Goal: Task Accomplishment & Management: Complete application form

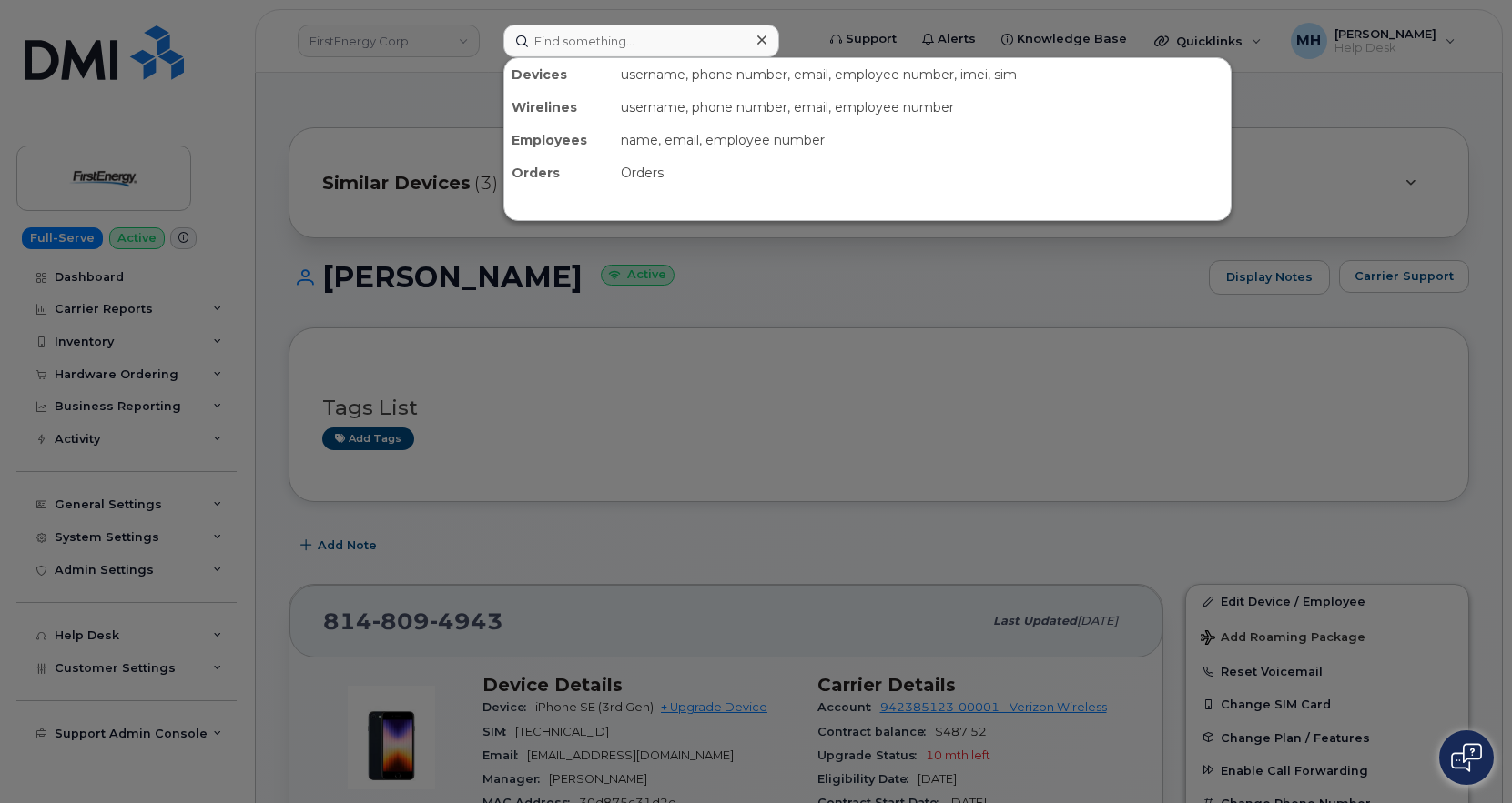
scroll to position [182, 0]
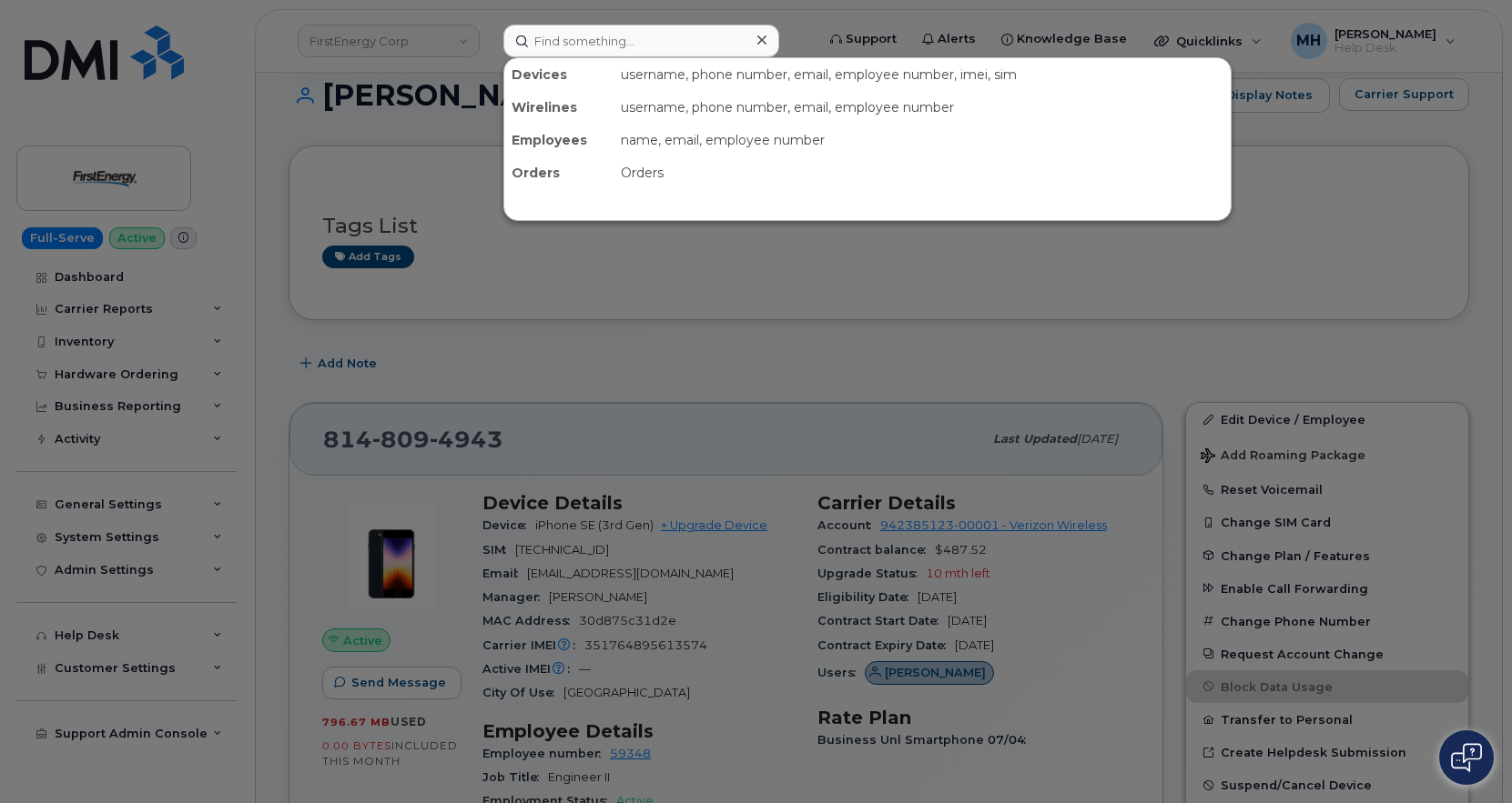
click at [751, 34] on div at bounding box center [641, 40] width 276 height 33
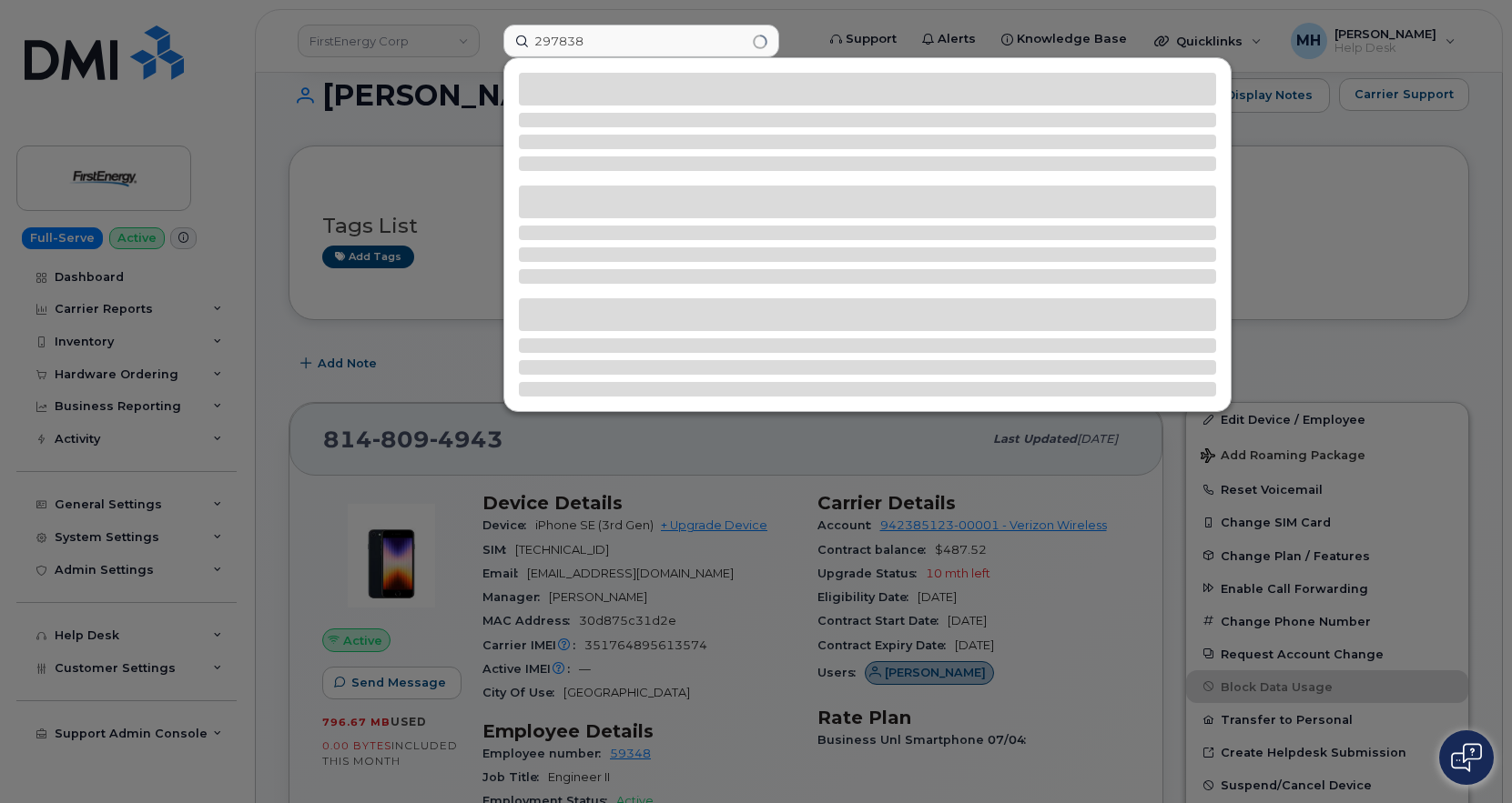
type input "297838"
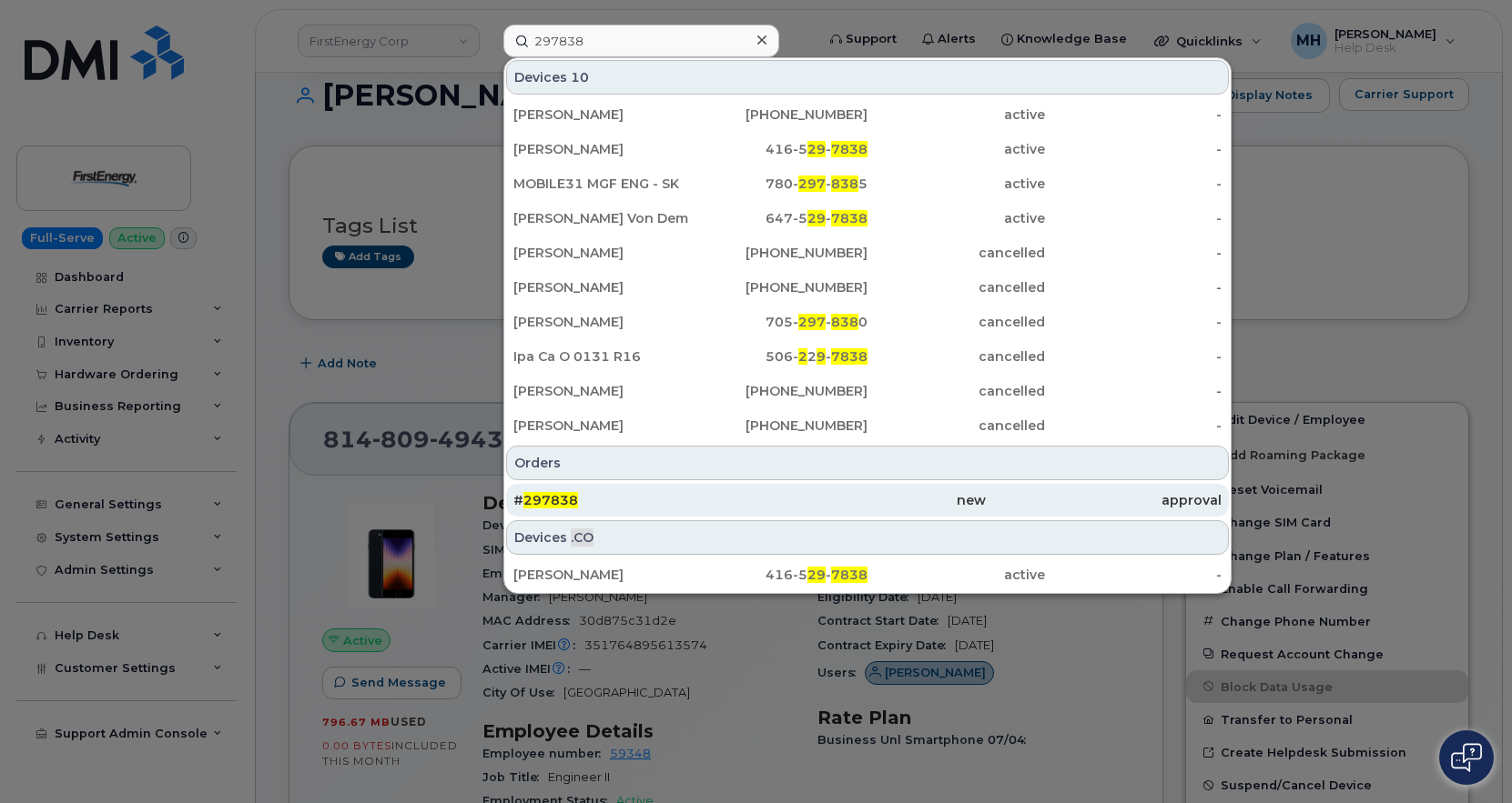
click at [582, 499] on div "# 297838" at bounding box center [631, 500] width 235 height 18
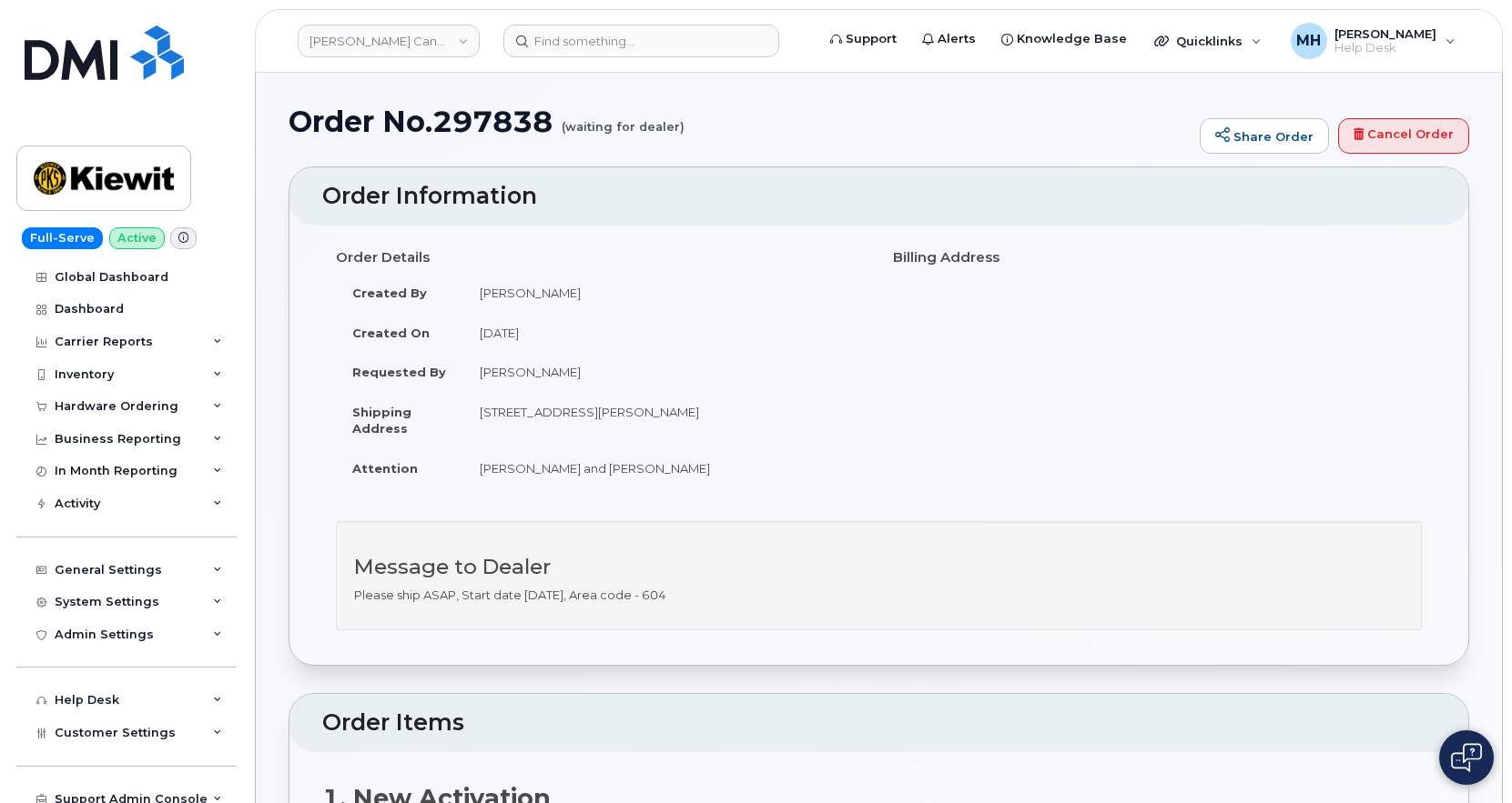
click at [498, 141] on div "Order No.297838 (waiting for dealer) Share Order Cancel Order" at bounding box center [878, 135] width 1180 height 61
click at [495, 132] on h1 "Order No.297838 (waiting for dealer)" at bounding box center [739, 120] width 902 height 32
click at [493, 123] on h1 "Order No.297838 (waiting for dealer)" at bounding box center [739, 120] width 902 height 32
copy h1 "297838"
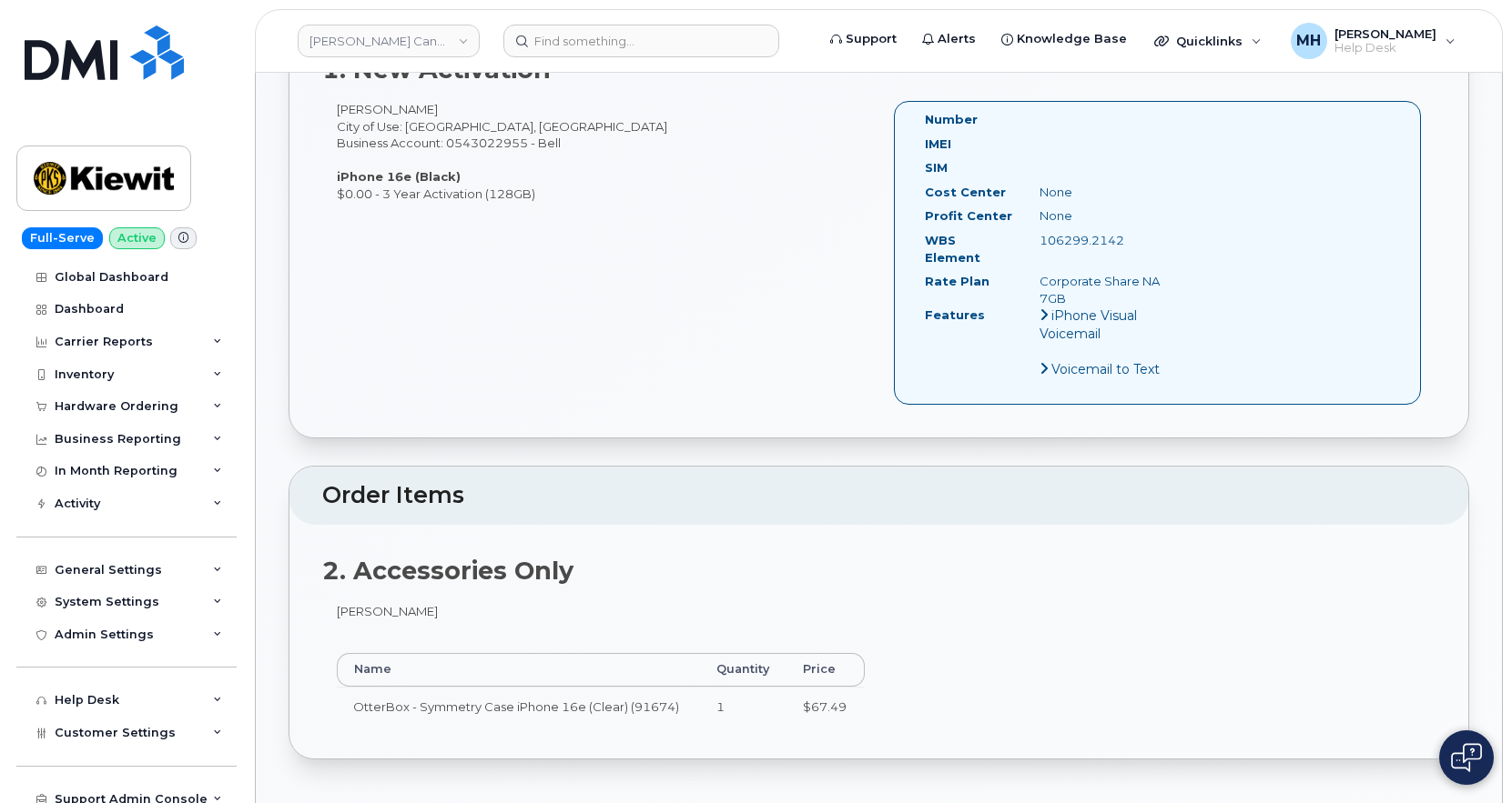
scroll to position [728, 0]
click at [136, 408] on div "Hardware Ordering" at bounding box center [117, 406] width 123 height 14
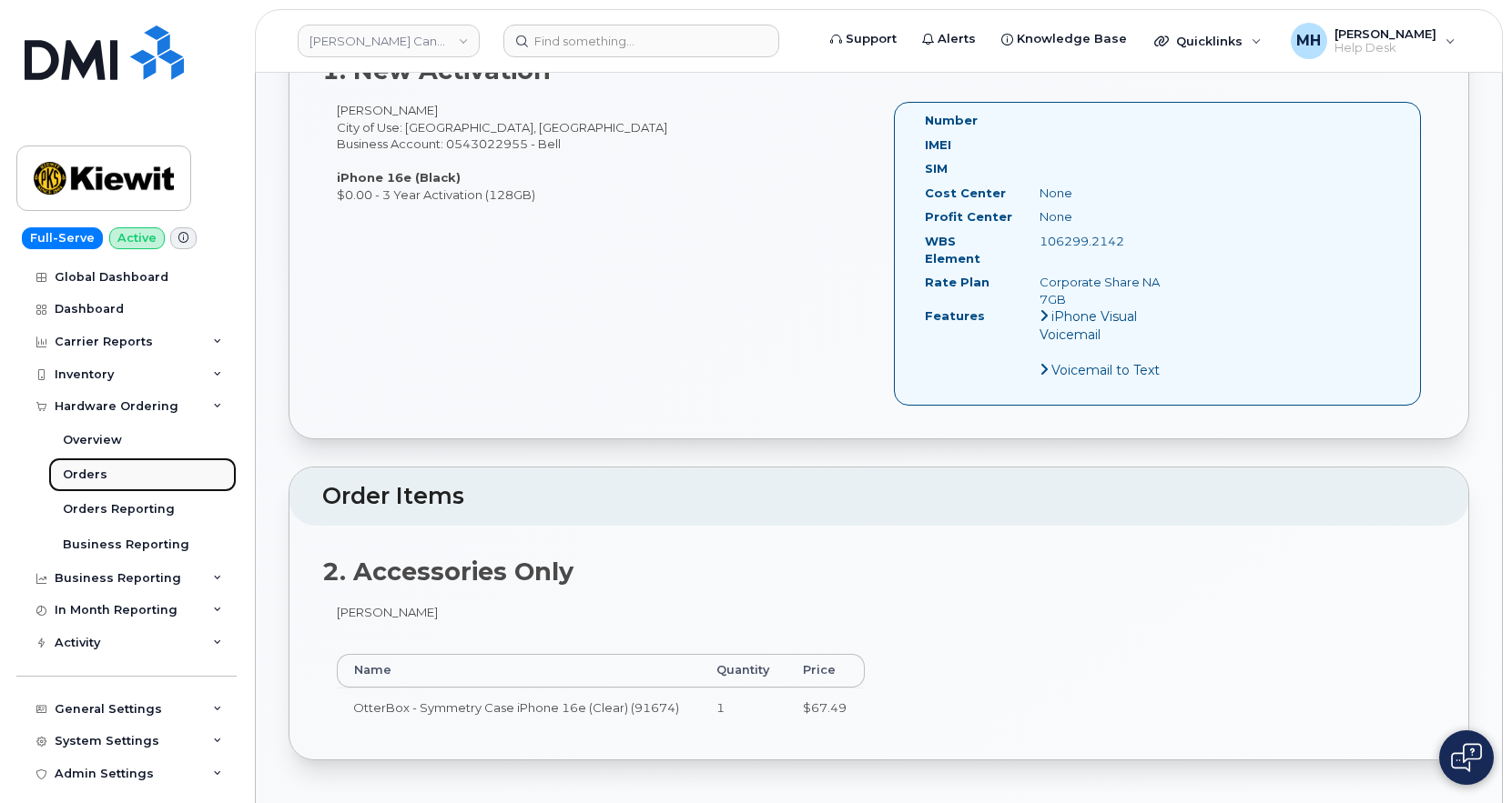
click at [107, 485] on link "Orders" at bounding box center [142, 475] width 188 height 35
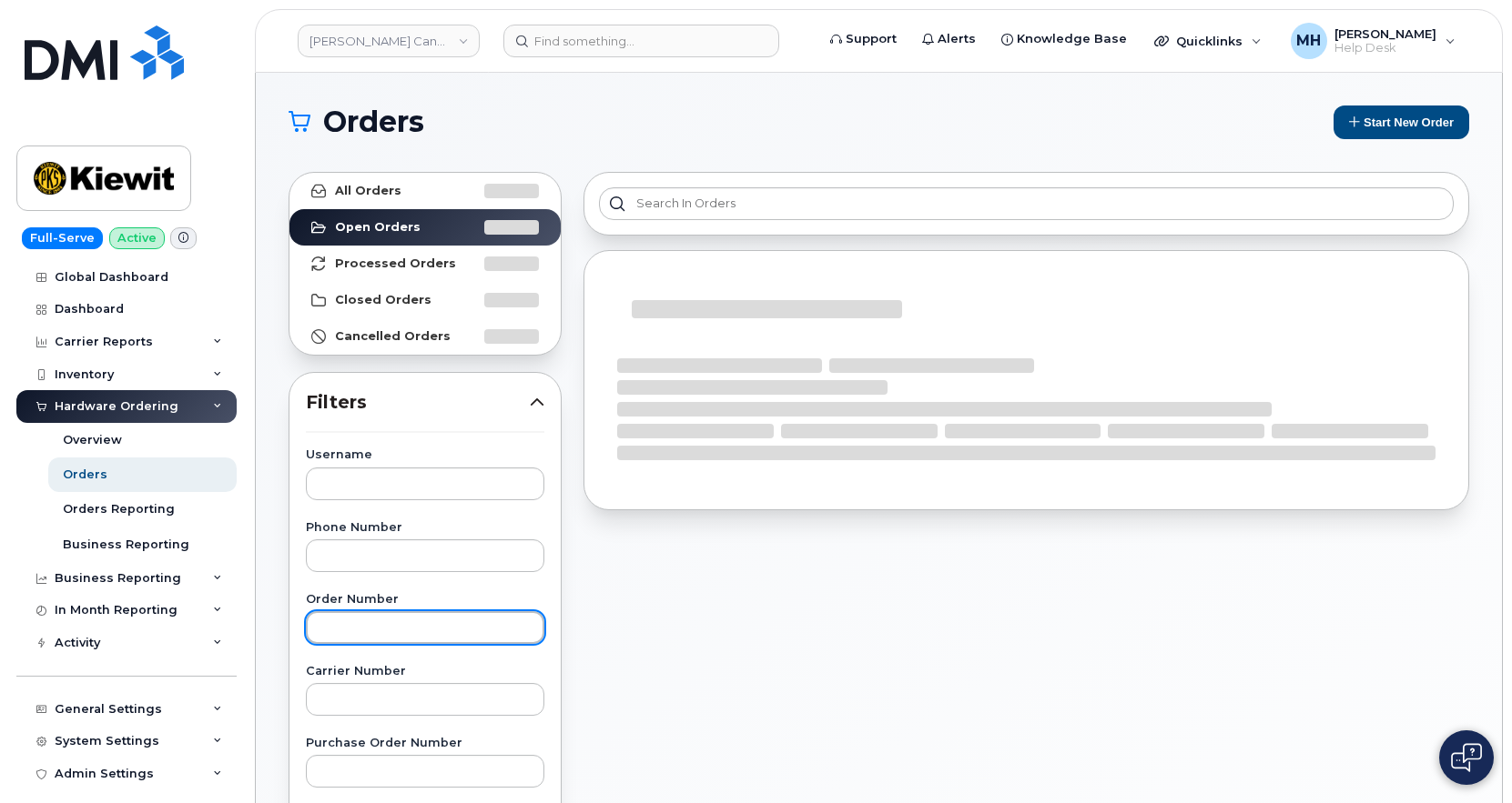
click at [335, 632] on input "text" at bounding box center [424, 628] width 238 height 33
paste input "297838"
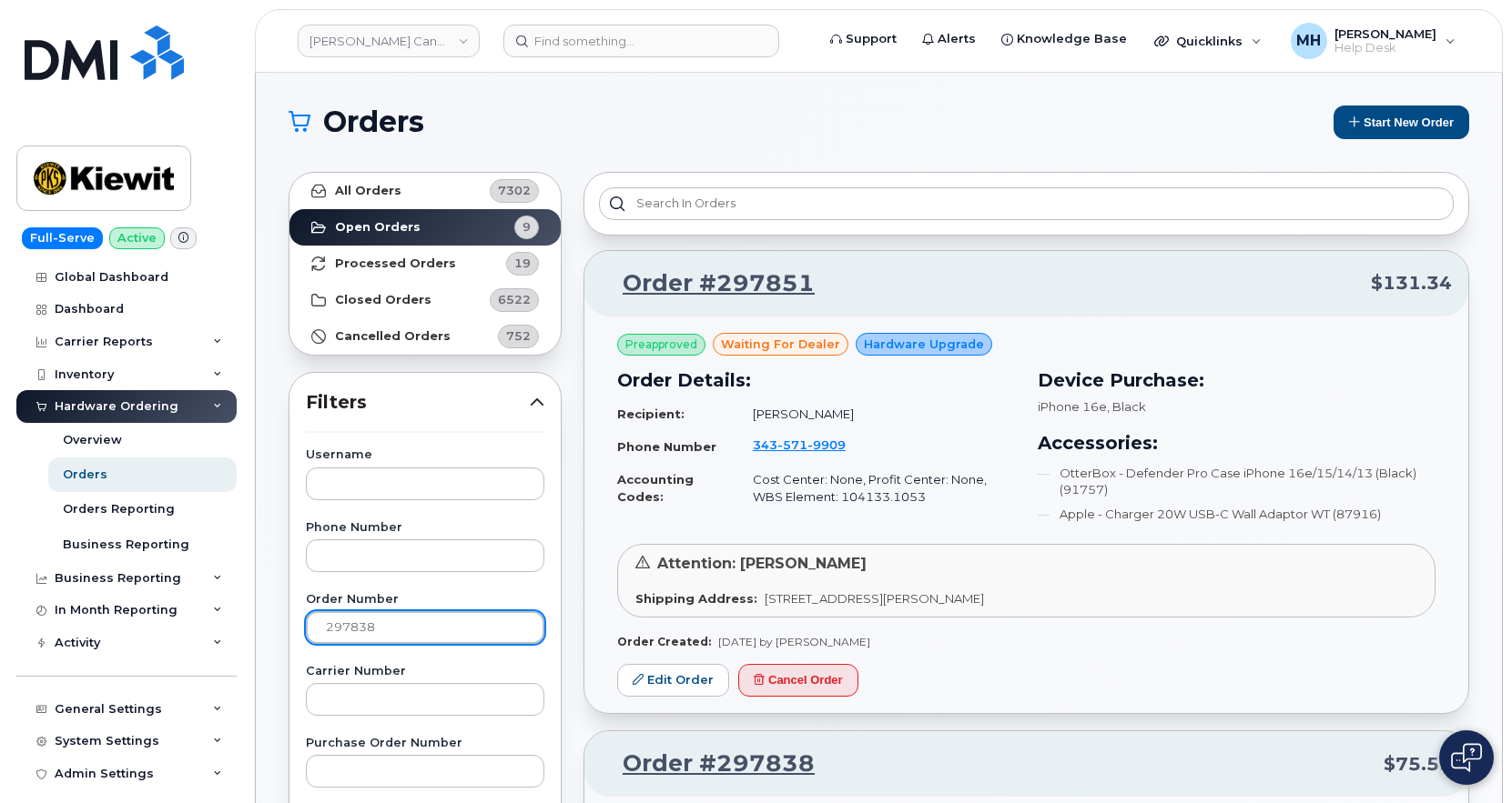
type input "297838"
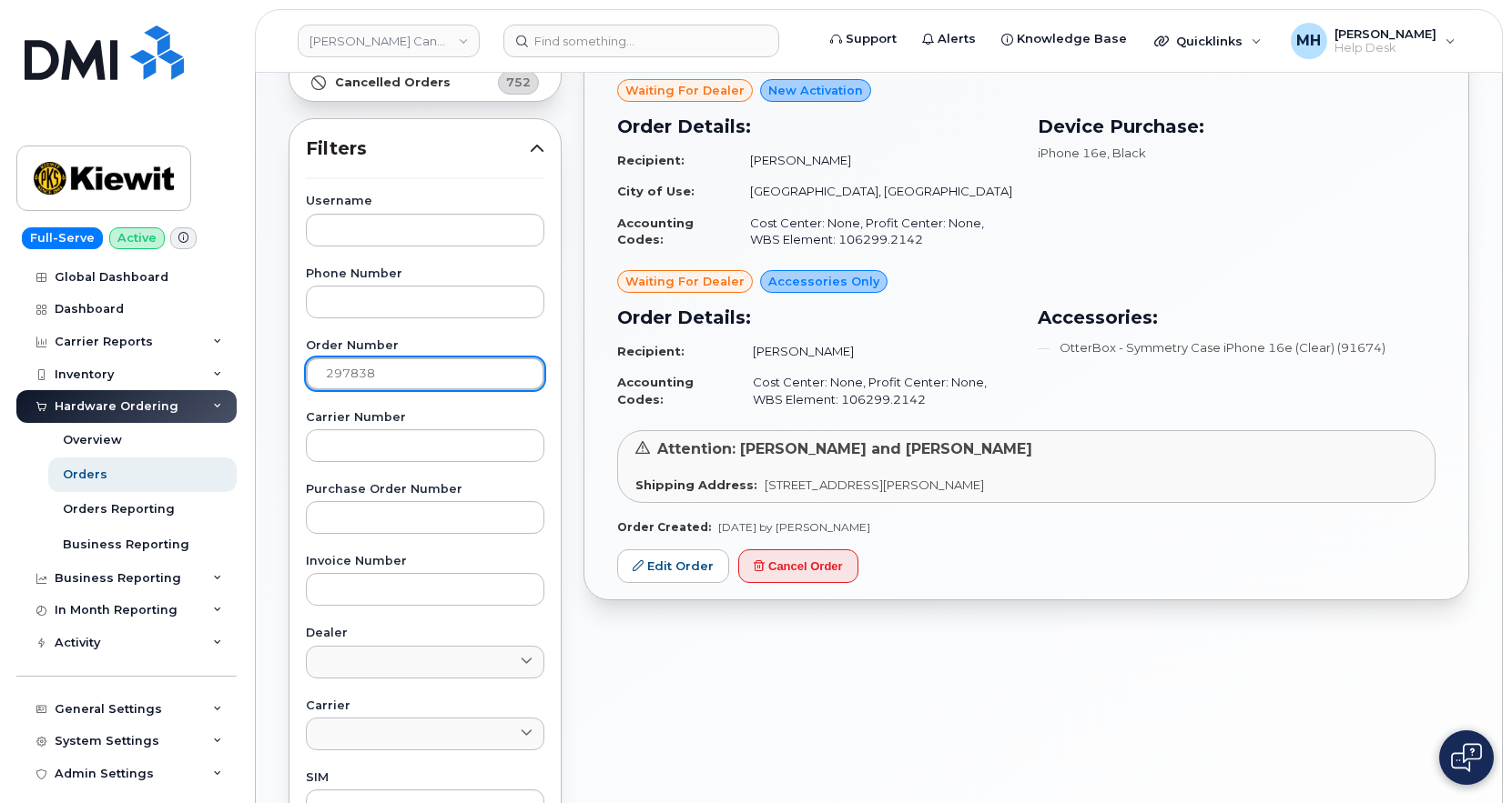
scroll to position [273, 0]
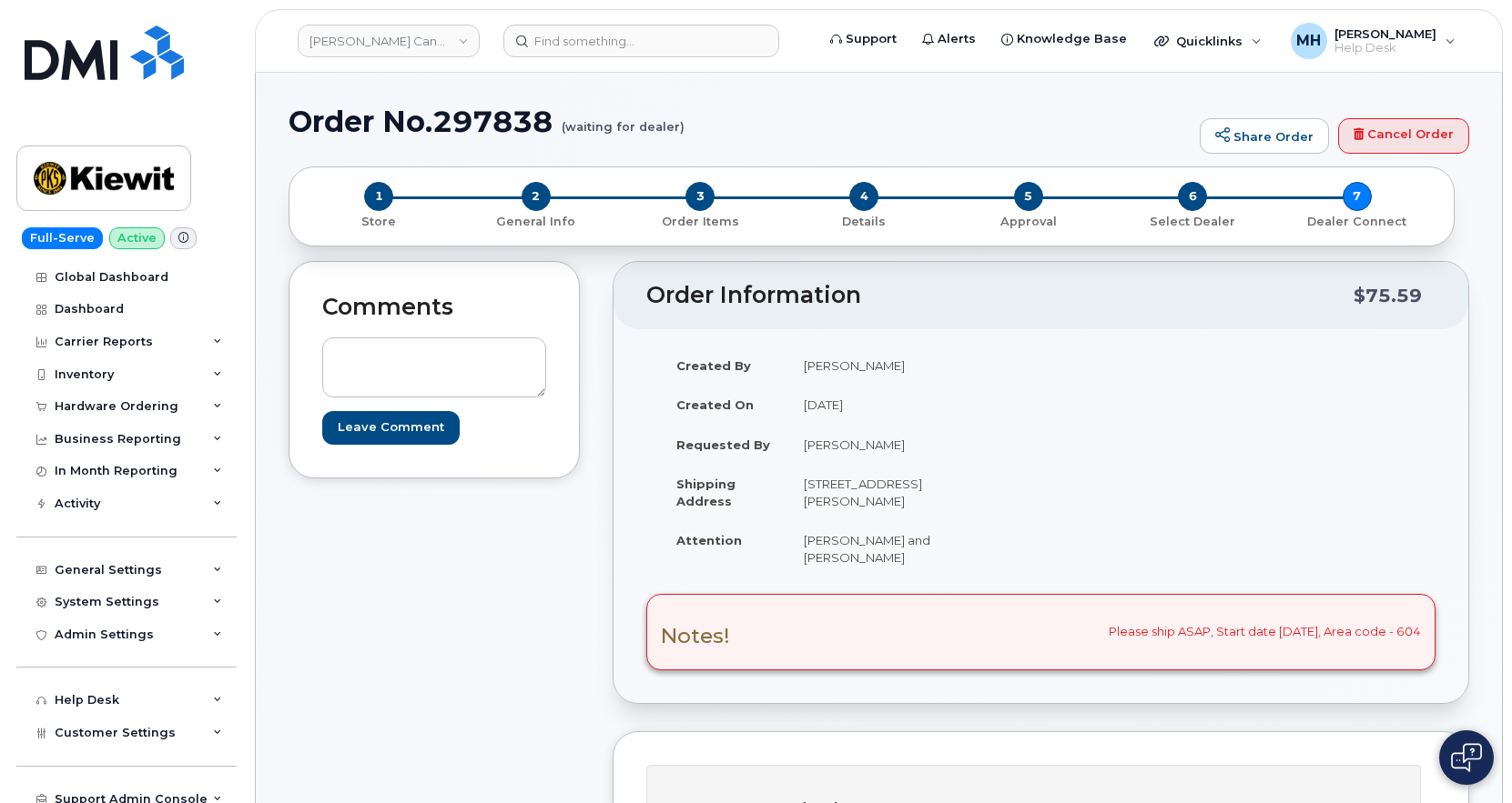
click at [782, 197] on div "4 Details" at bounding box center [864, 206] width 164 height 48
click at [845, 198] on div "4 Details" at bounding box center [864, 206] width 164 height 48
click at [1016, 190] on span "5" at bounding box center [1028, 197] width 29 height 29
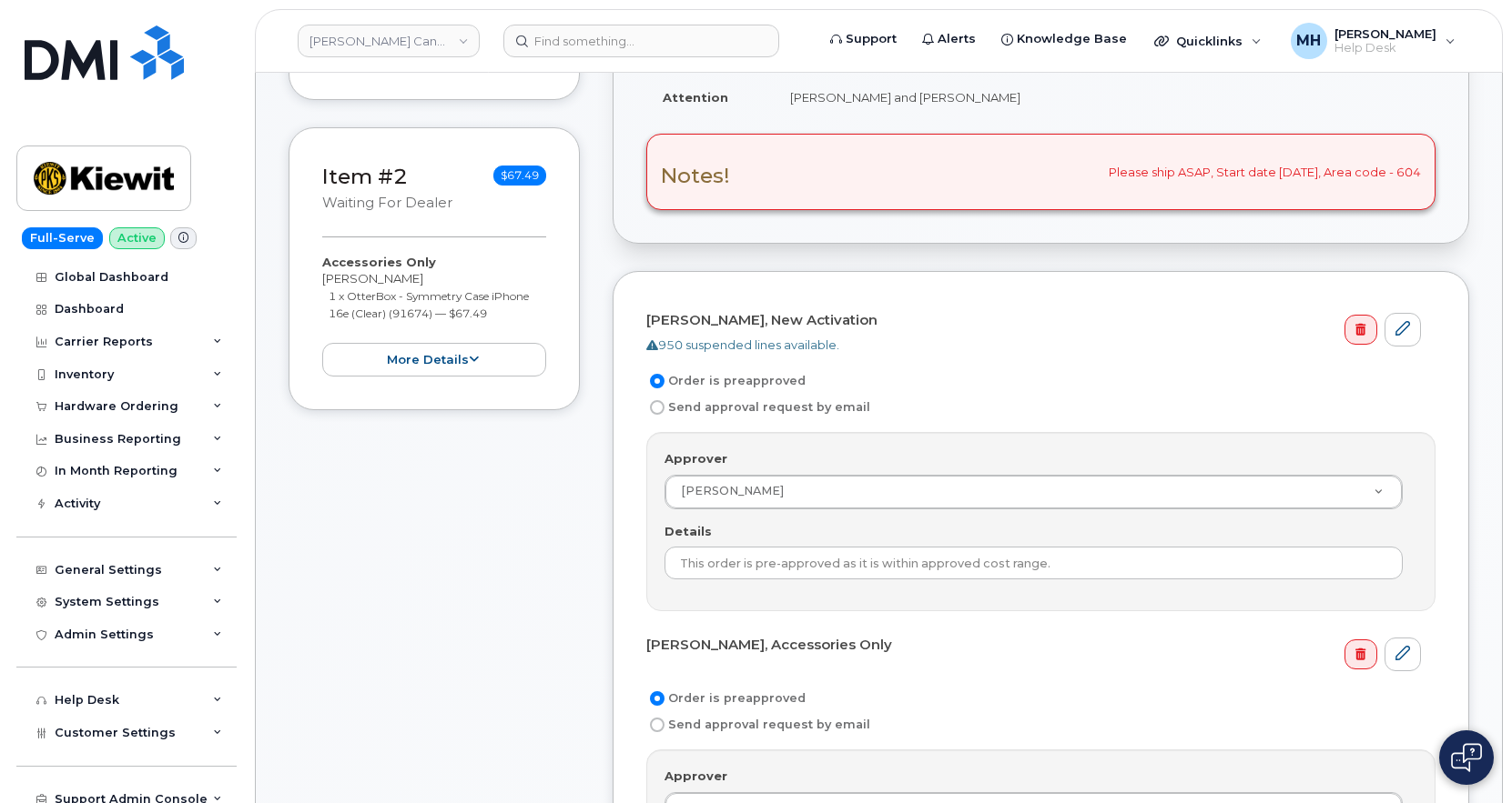
scroll to position [637, 0]
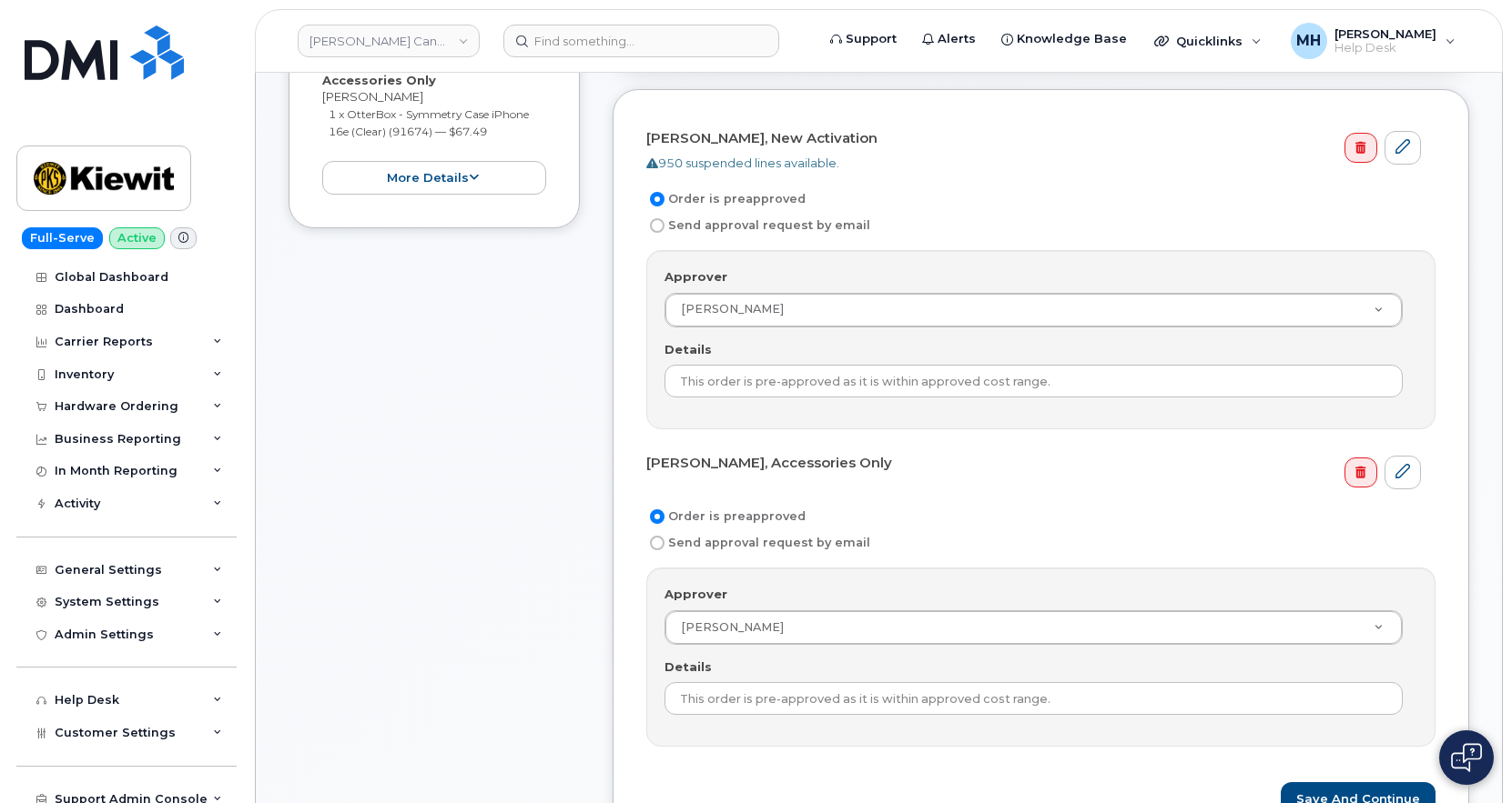
click at [809, 227] on label "Send approval request by email" at bounding box center [758, 226] width 224 height 22
click at [664, 227] on input "Send approval request by email" at bounding box center [657, 226] width 14 height 14
radio input "true"
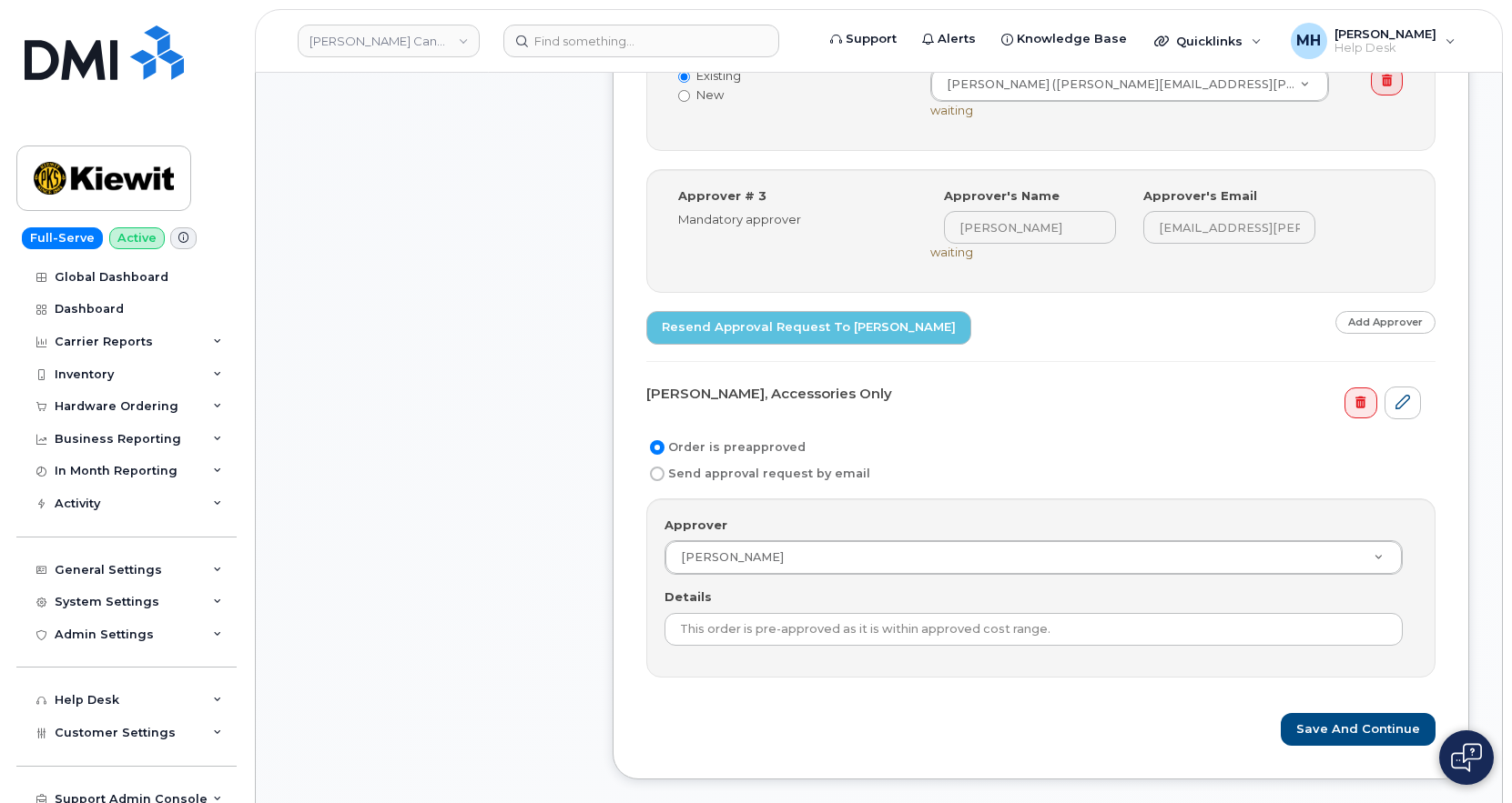
scroll to position [1092, 0]
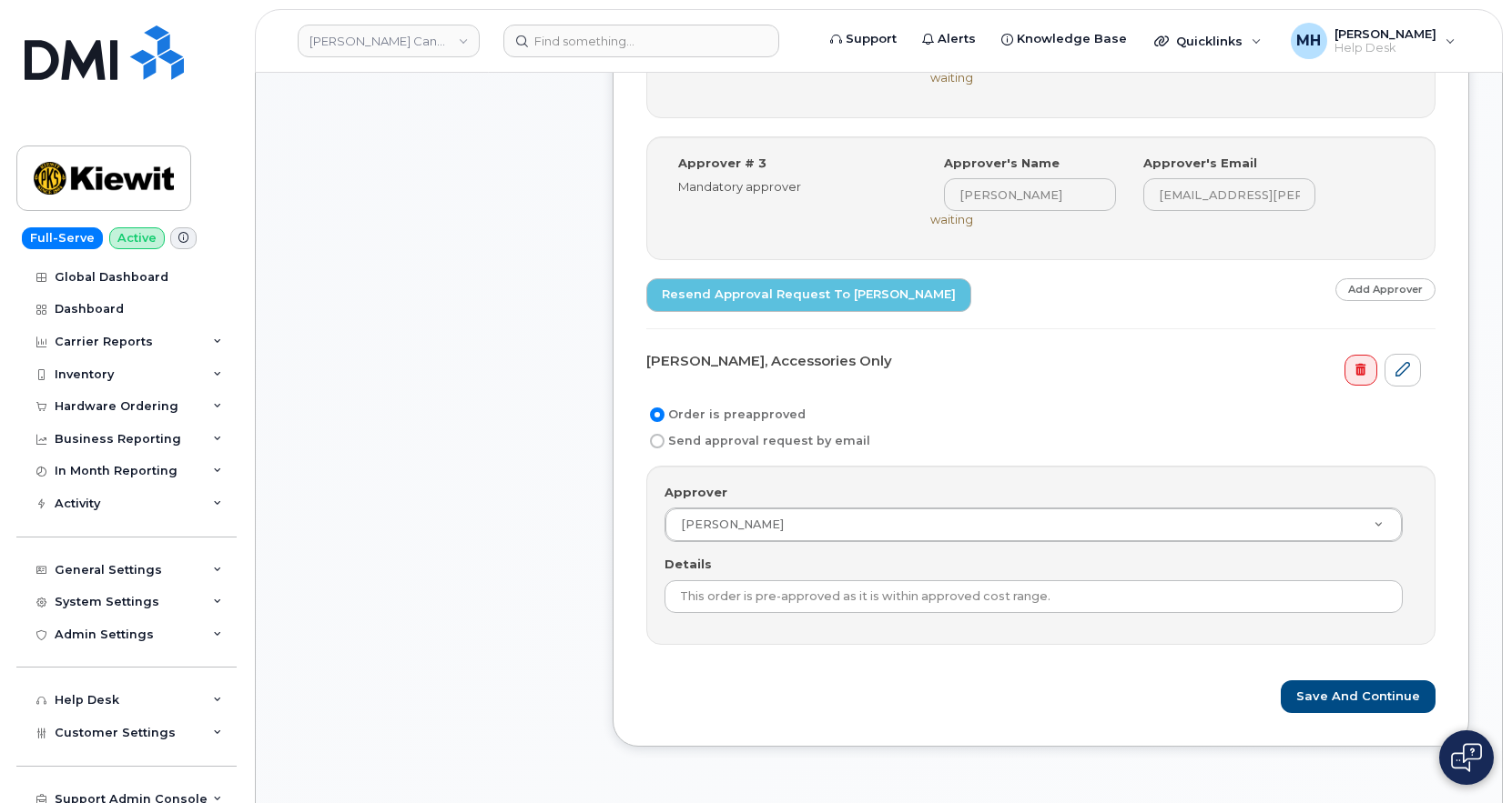
click at [833, 445] on label "Send approval request by email" at bounding box center [758, 441] width 224 height 22
click at [664, 445] on input "Send approval request by email" at bounding box center [657, 441] width 14 height 14
radio input "true"
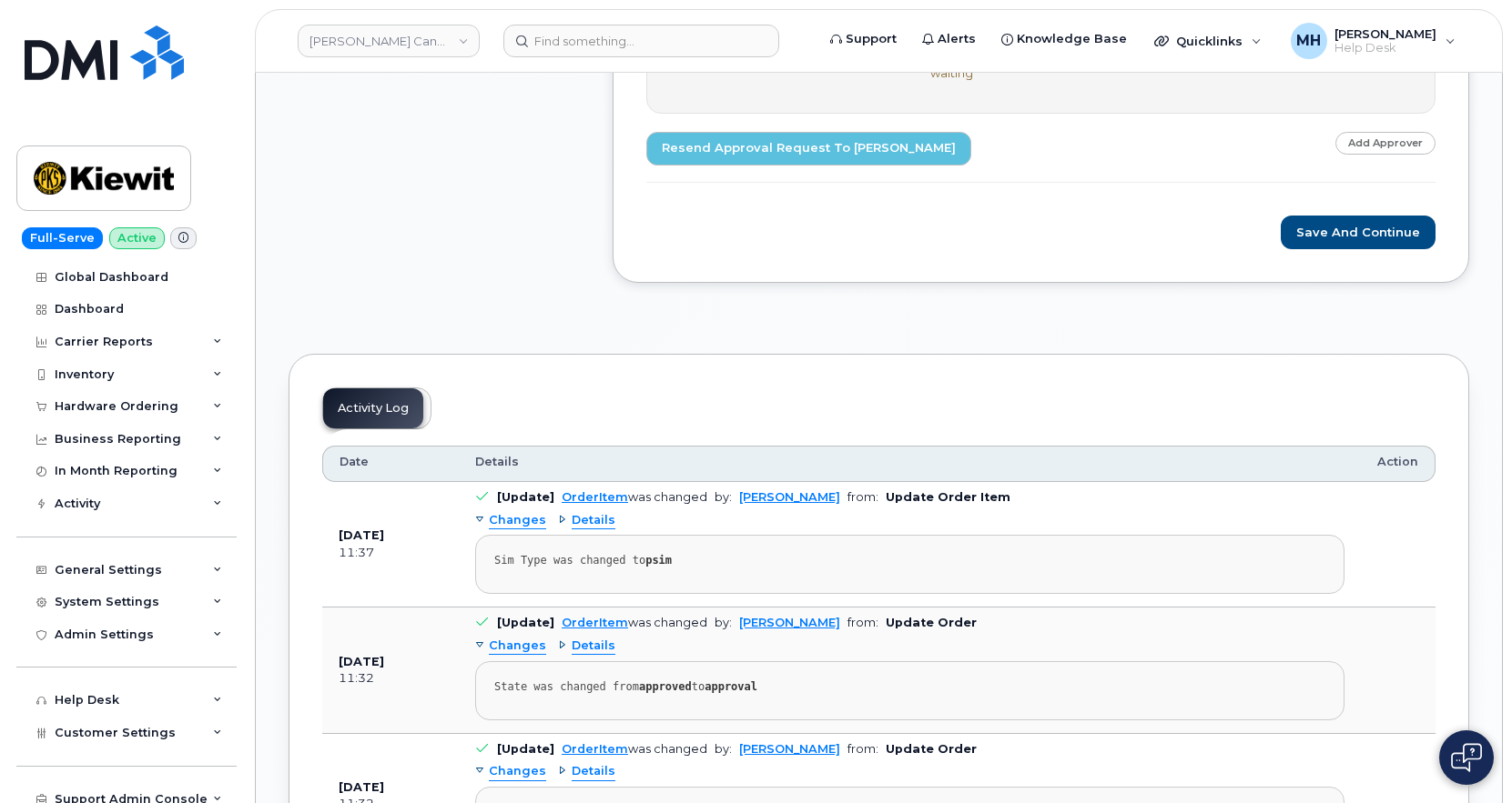
scroll to position [1638, 0]
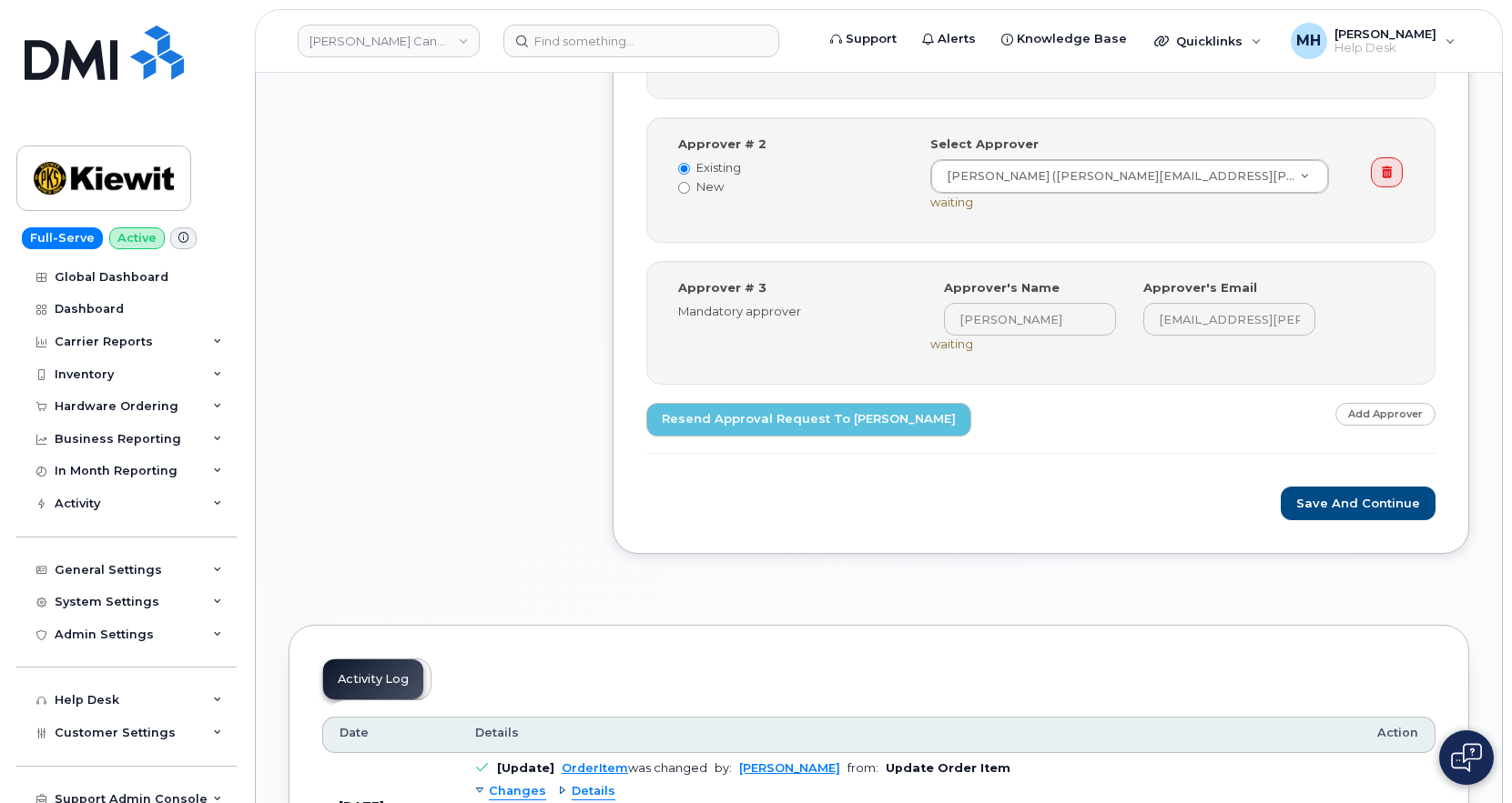
click at [1316, 511] on button "Save and Continue" at bounding box center [1358, 503] width 154 height 34
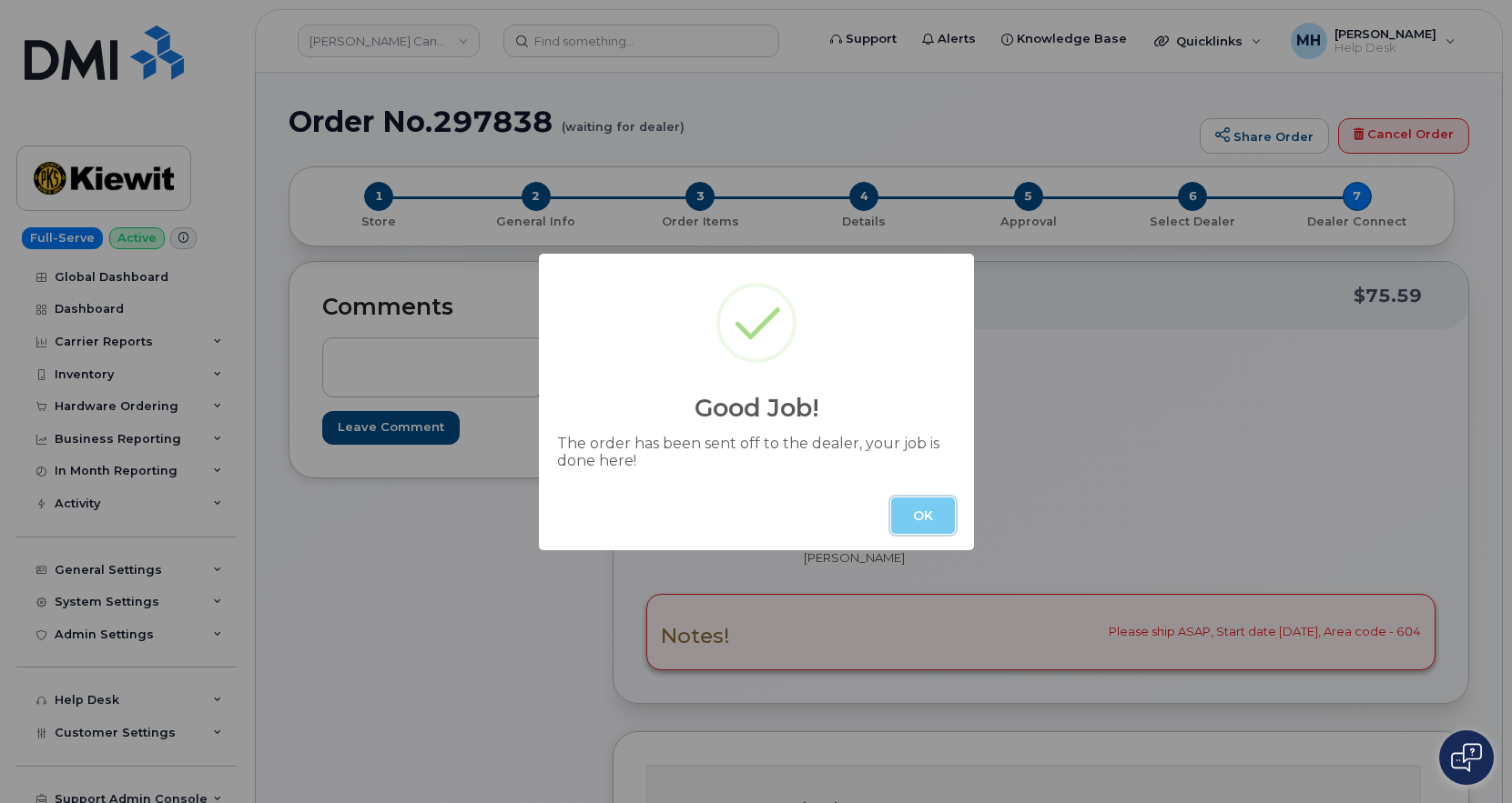
click at [944, 517] on button "OK" at bounding box center [923, 516] width 64 height 37
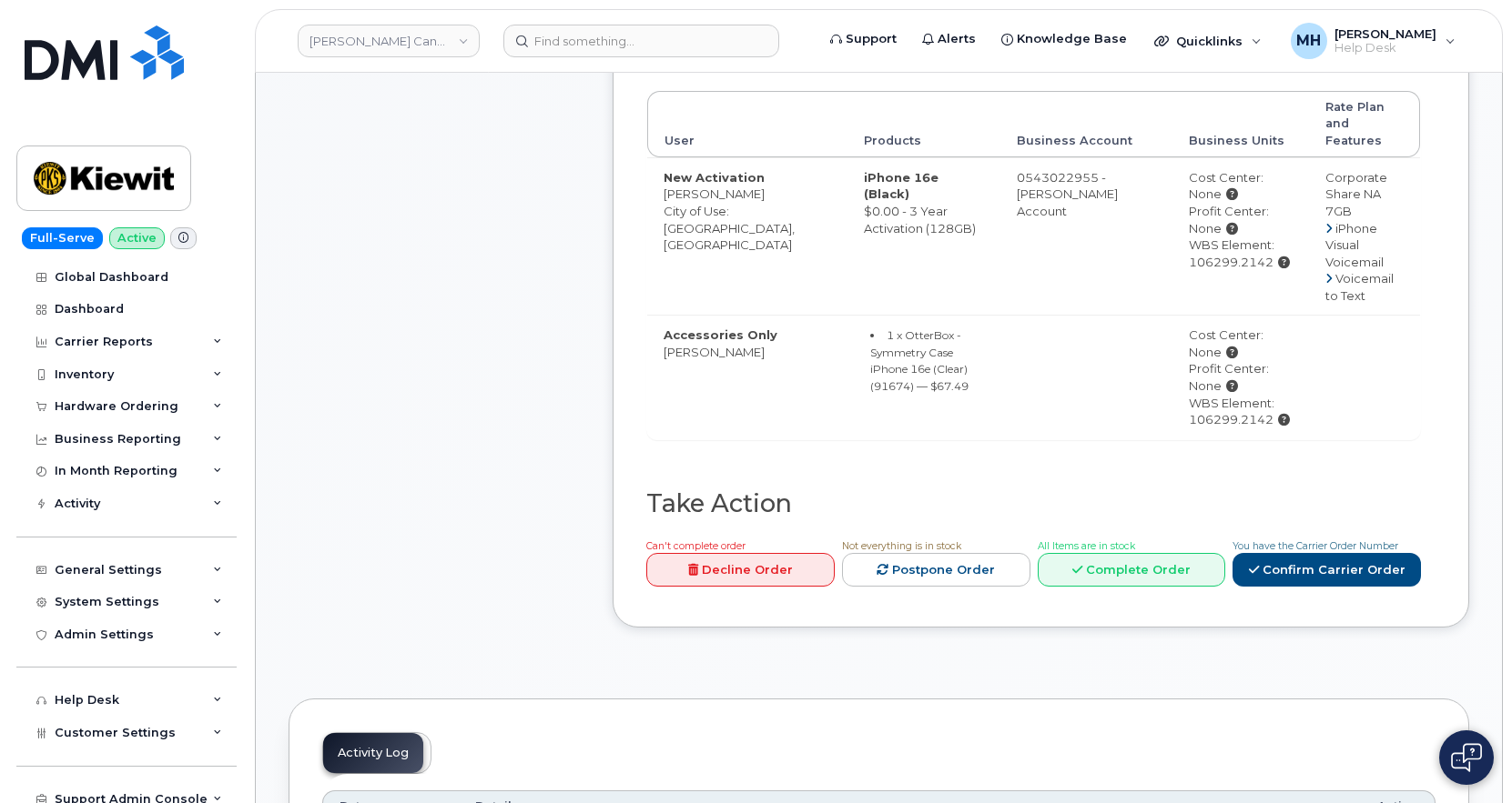
scroll to position [910, 0]
